Goal: Task Accomplishment & Management: Manage account settings

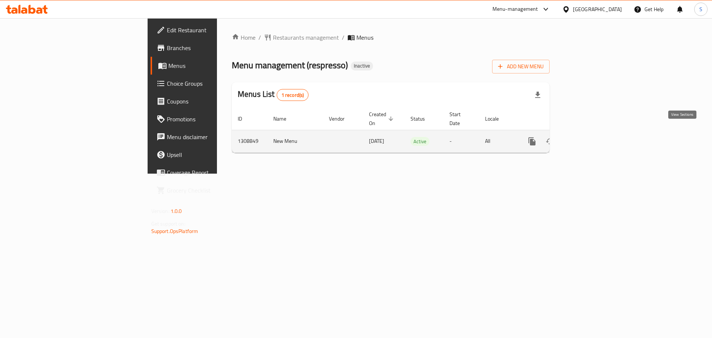
click at [590, 137] on icon "enhanced table" at bounding box center [585, 141] width 9 height 9
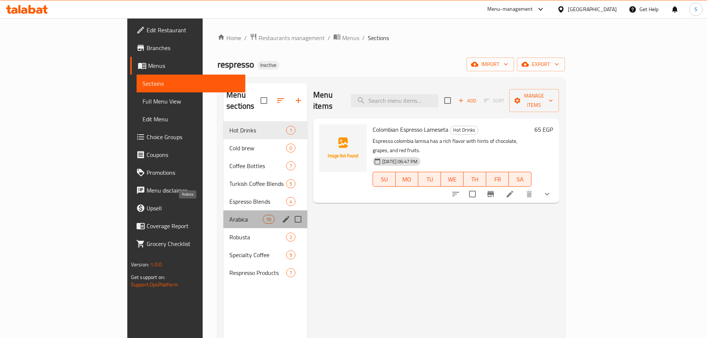
click at [229, 215] on span "Arabica" at bounding box center [245, 219] width 33 height 9
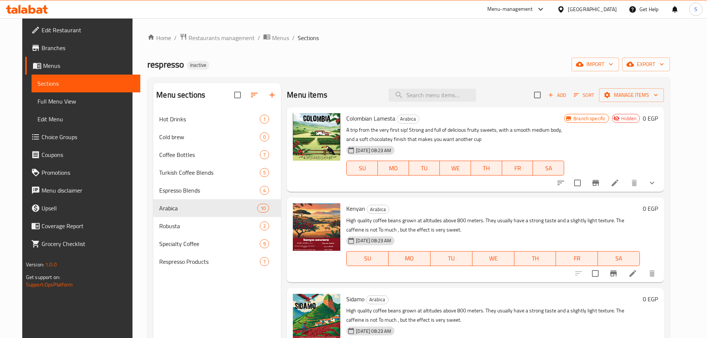
click at [344, 28] on div "Home / Restaurants management / Menus / Sections respresso Inactive import expo…" at bounding box center [408, 230] width 552 height 424
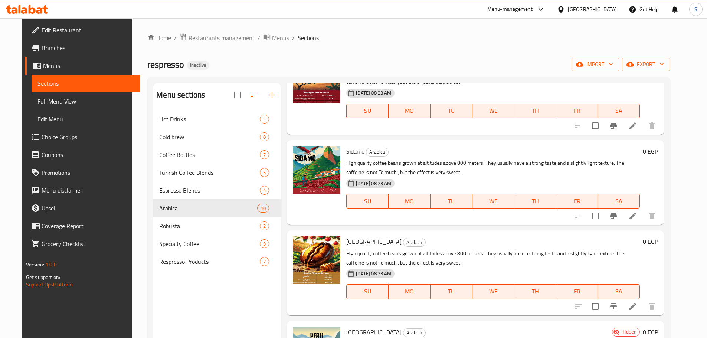
scroll to position [148, 0]
click at [617, 217] on icon "Branch-specific-item" at bounding box center [613, 215] width 7 height 6
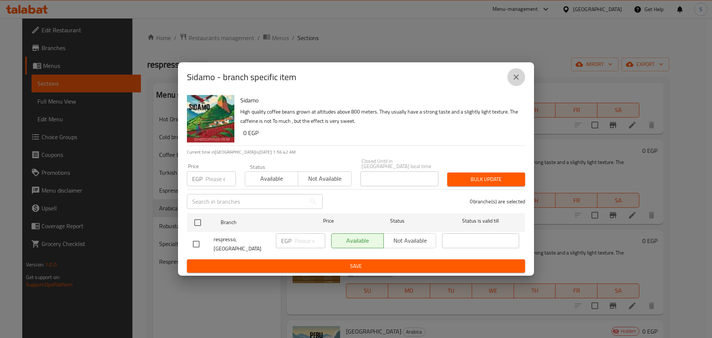
click at [522, 79] on button "close" at bounding box center [516, 77] width 18 height 18
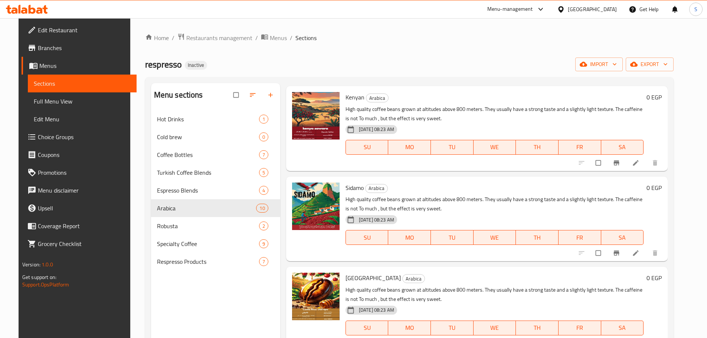
scroll to position [148, 0]
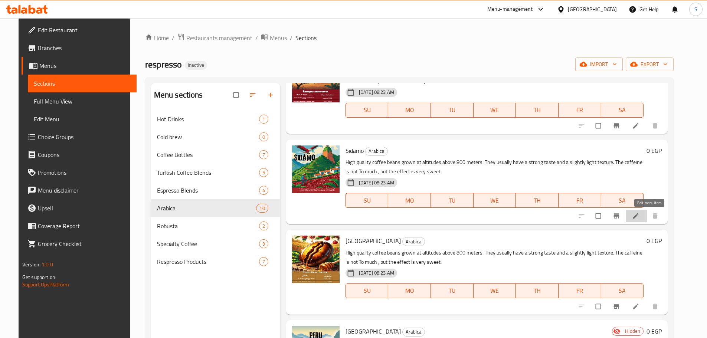
click at [639, 213] on icon at bounding box center [635, 215] width 7 height 7
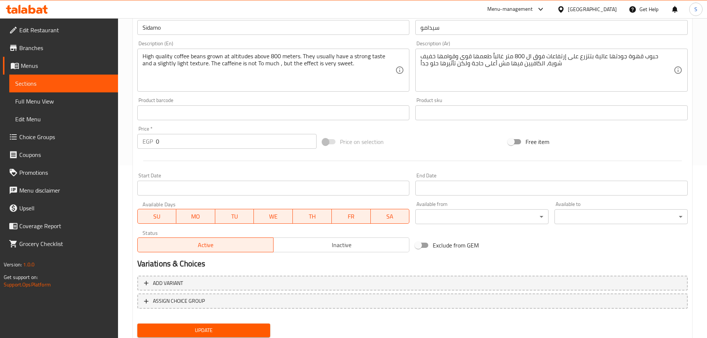
scroll to position [185, 0]
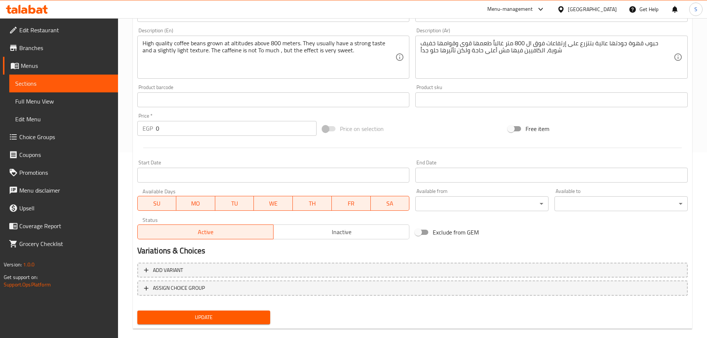
click at [346, 234] on span "Inactive" at bounding box center [341, 232] width 130 height 11
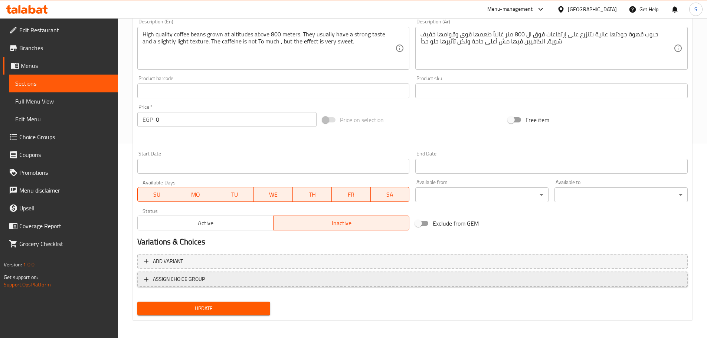
scroll to position [197, 0]
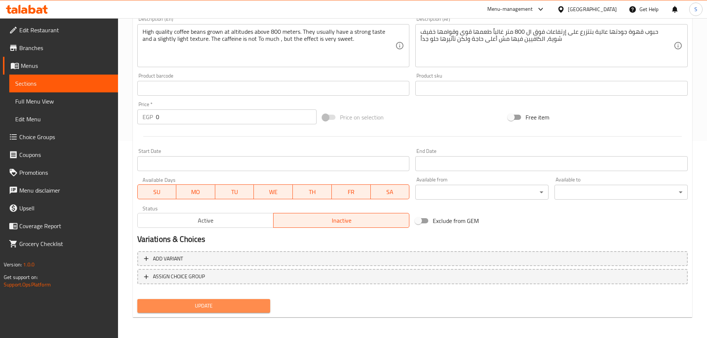
click at [262, 305] on span "Update" at bounding box center [203, 305] width 121 height 9
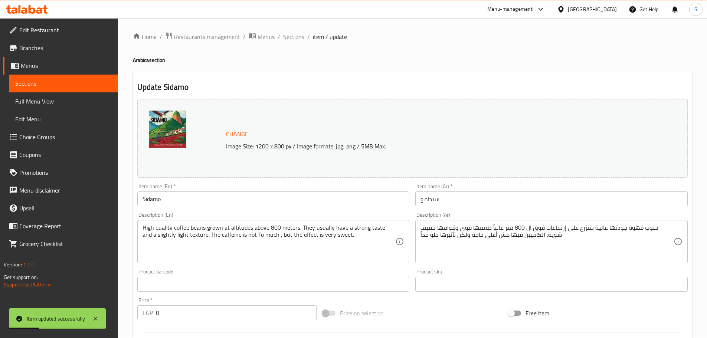
scroll to position [0, 0]
click at [293, 35] on span "Sections" at bounding box center [293, 37] width 21 height 9
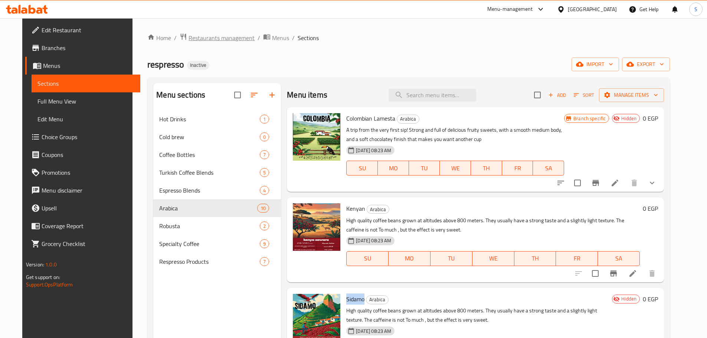
click at [221, 36] on span "Restaurants management" at bounding box center [221, 37] width 66 height 9
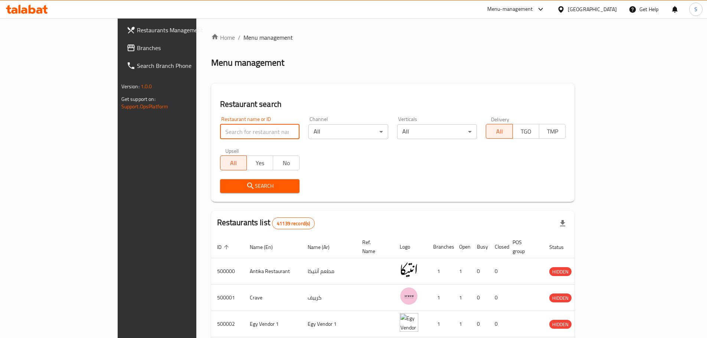
click at [220, 132] on input "search" at bounding box center [260, 131] width 80 height 15
paste input "702183"
type input "702183"
click button "Search" at bounding box center [260, 186] width 80 height 14
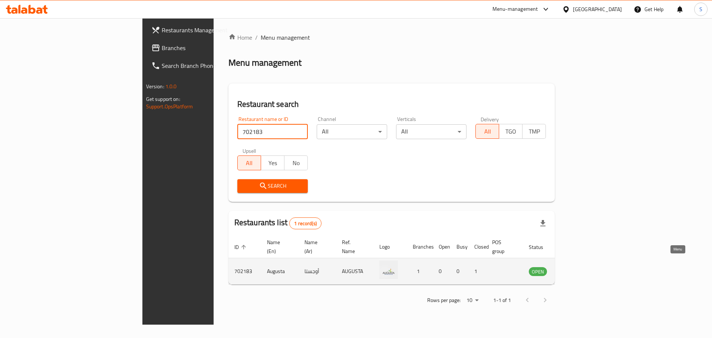
click at [576, 269] on icon "enhanced table" at bounding box center [572, 272] width 8 height 6
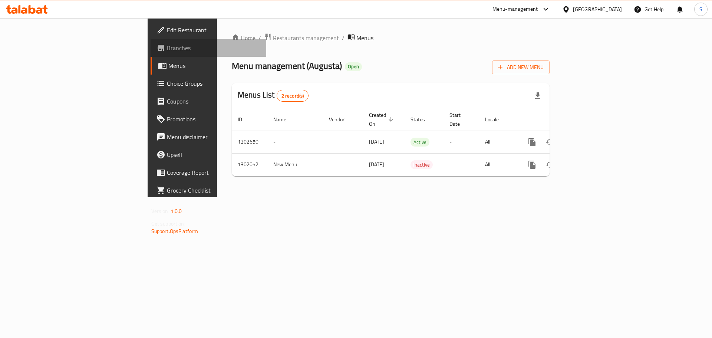
click at [167, 49] on span "Branches" at bounding box center [214, 47] width 94 height 9
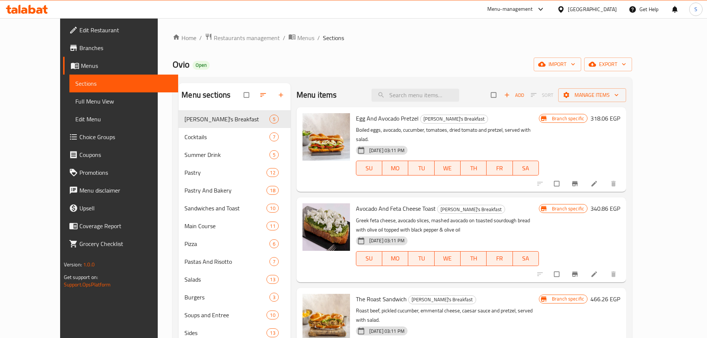
click at [545, 7] on icon at bounding box center [540, 9] width 9 height 9
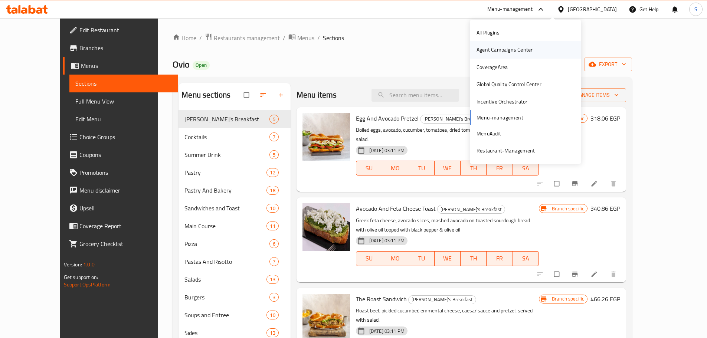
click at [495, 53] on div "Agent Campaigns Center" at bounding box center [504, 50] width 56 height 8
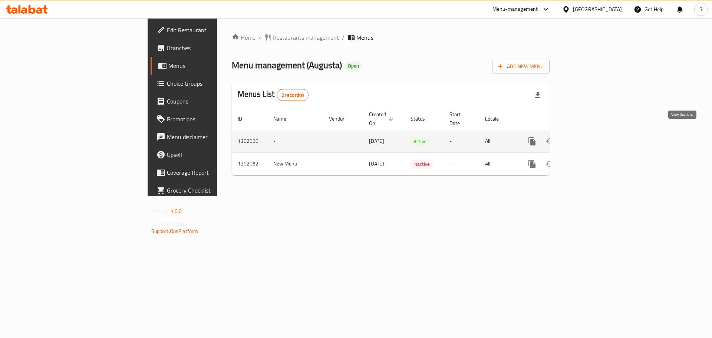
click at [590, 137] on icon "enhanced table" at bounding box center [585, 141] width 9 height 9
